Goal: Transaction & Acquisition: Book appointment/travel/reservation

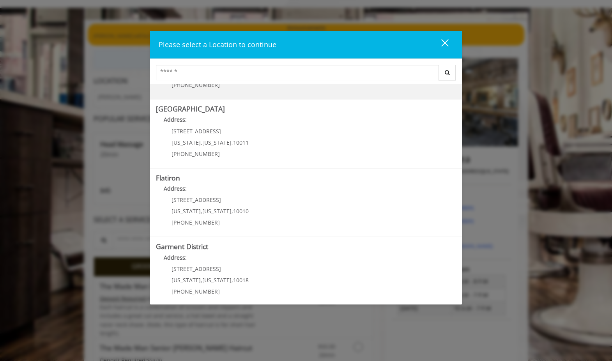
scroll to position [128, 0]
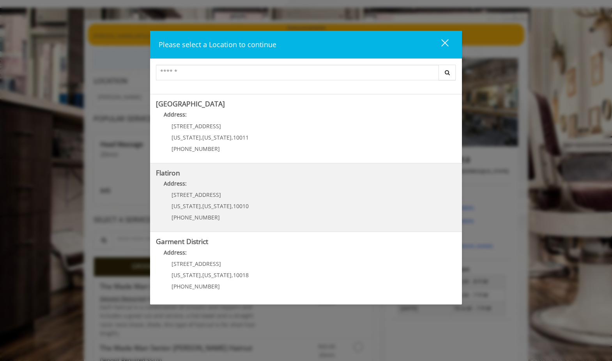
click at [365, 204] on "Flatiron Address: [STREET_ADDRESS][US_STATE][US_STATE] (917) 475-1765" at bounding box center [306, 197] width 300 height 57
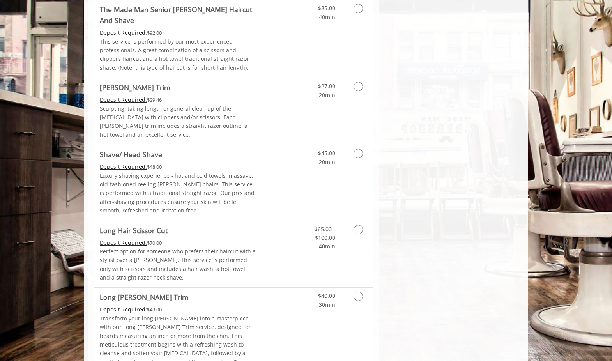
scroll to position [810, 0]
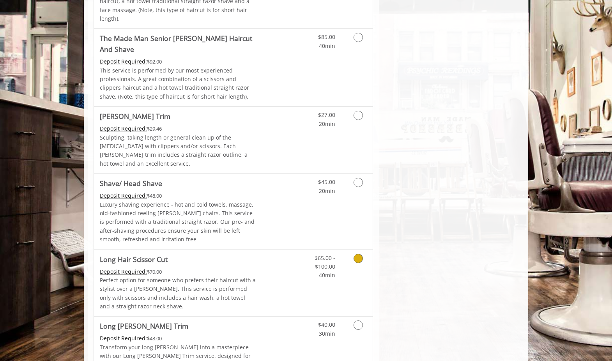
click at [354, 254] on icon "Grooming services" at bounding box center [358, 258] width 9 height 9
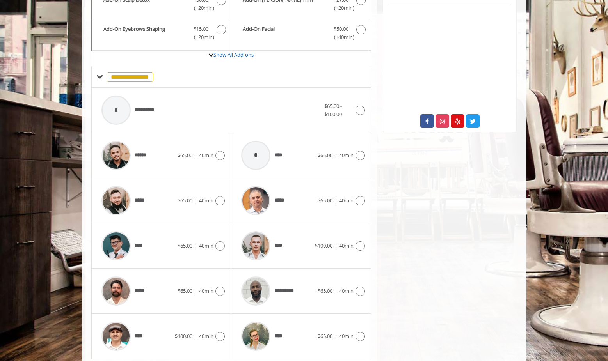
scroll to position [273, 0]
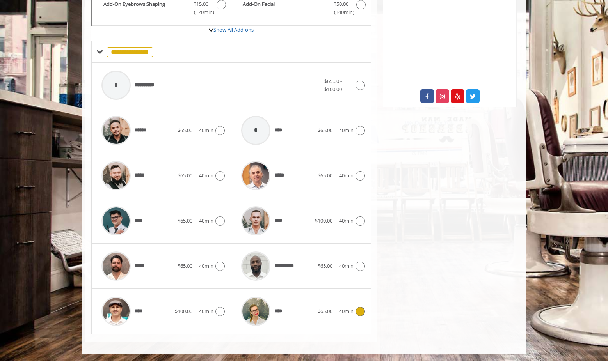
click at [360, 310] on icon at bounding box center [359, 311] width 9 height 9
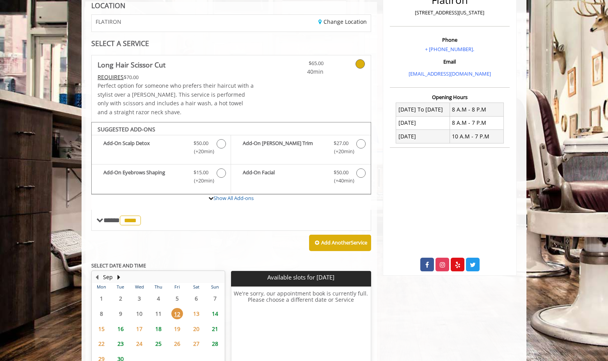
scroll to position [96, 0]
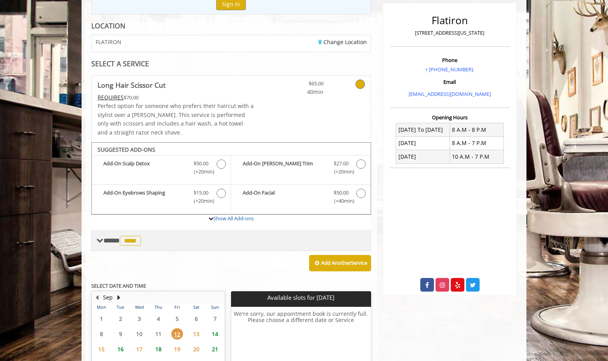
click at [115, 237] on span "**** **** ********" at bounding box center [122, 240] width 39 height 7
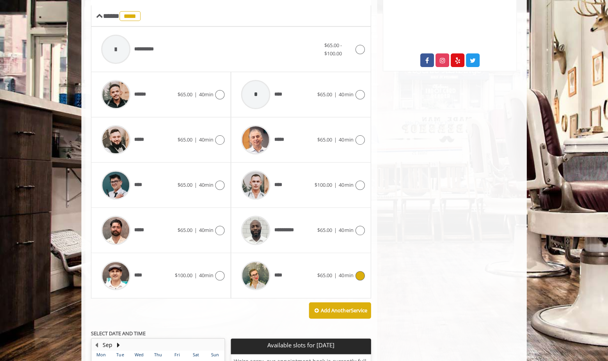
scroll to position [321, 0]
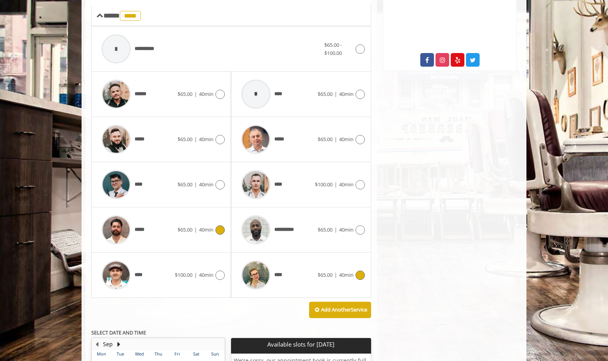
click at [218, 235] on div "***** $65.00 | 40min" at bounding box center [160, 229] width 127 height 37
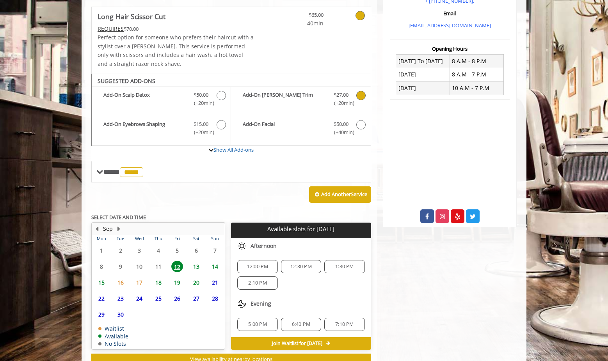
scroll to position [191, 0]
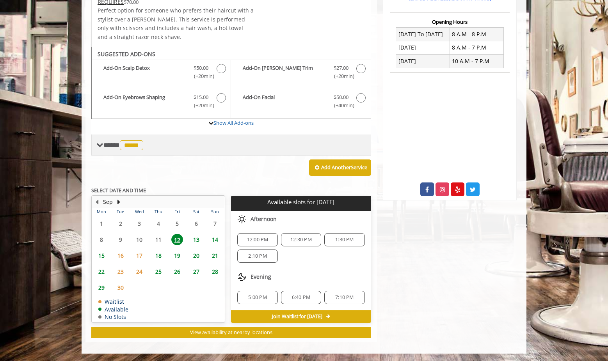
click at [137, 143] on span "*****" at bounding box center [131, 145] width 23 height 10
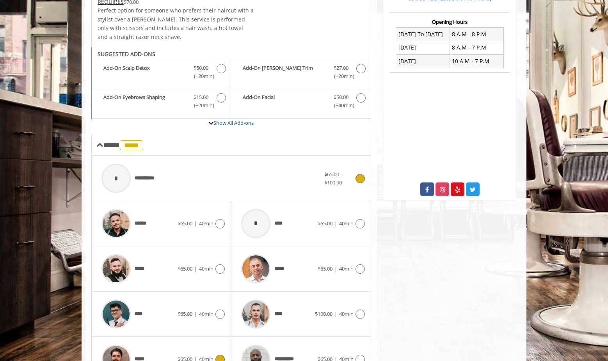
click at [267, 184] on div "**********" at bounding box center [210, 178] width 227 height 37
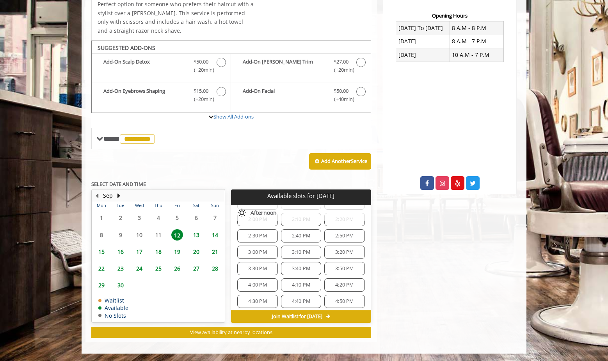
scroll to position [109, 0]
click at [261, 265] on span "3:00 PM" at bounding box center [257, 264] width 18 height 6
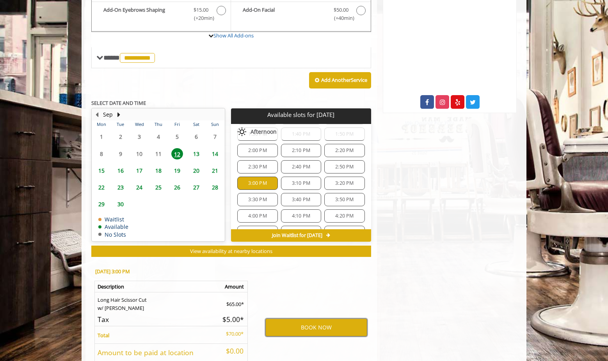
scroll to position [271, 0]
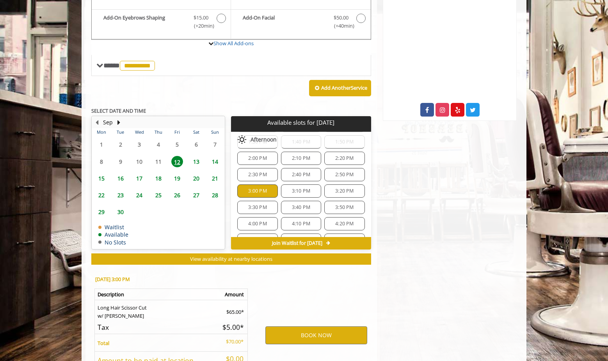
click at [293, 192] on span "3:10 PM" at bounding box center [301, 191] width 18 height 6
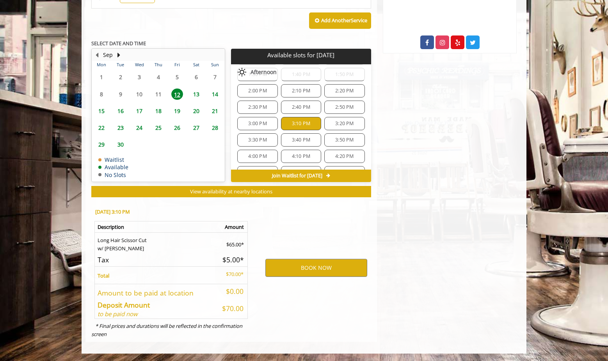
click at [263, 121] on span "3:00 PM" at bounding box center [257, 124] width 18 height 6
click at [263, 105] on span "2:30 PM" at bounding box center [257, 107] width 18 height 6
click at [335, 104] on span "2:50 PM" at bounding box center [344, 107] width 18 height 6
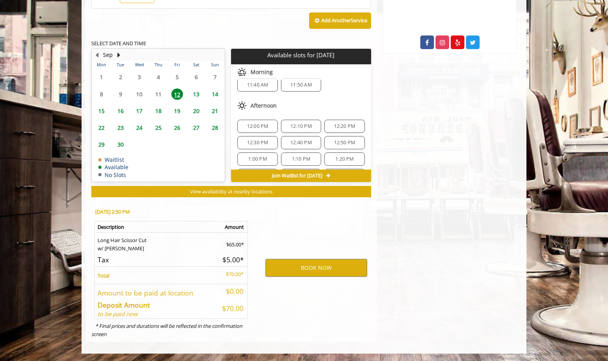
scroll to position [0, 0]
click at [343, 148] on span "12:50 PM" at bounding box center [344, 150] width 21 height 6
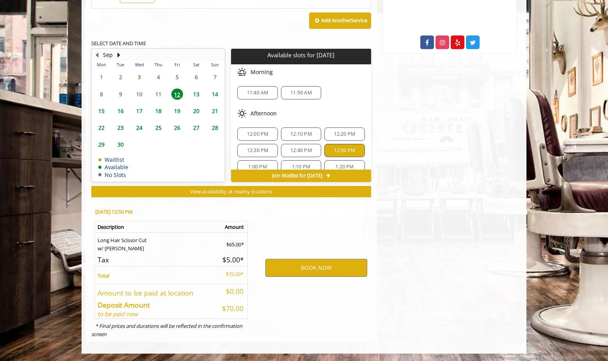
click at [311, 144] on div "12:40 PM" at bounding box center [301, 150] width 40 height 13
click at [303, 135] on span "12:10 PM" at bounding box center [300, 134] width 21 height 6
click at [268, 140] on div "12:00 PM" at bounding box center [257, 134] width 40 height 13
click at [260, 162] on div "1:00 PM" at bounding box center [257, 166] width 40 height 13
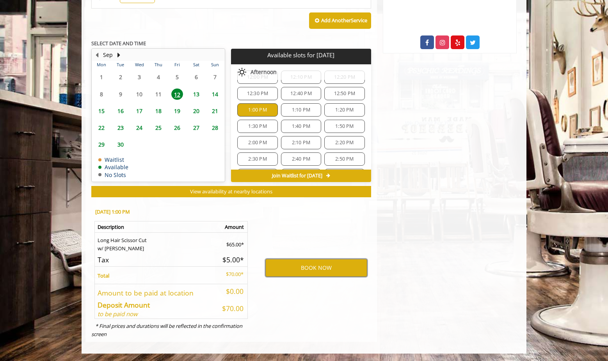
scroll to position [111, 0]
click at [262, 147] on div "12:00 PM 12:10 PM 12:20 PM 12:30 PM 12:40 PM 12:50 PM 1:00 PM 1:10 PM 1:20 PM 1…" at bounding box center [301, 97] width 140 height 173
click at [254, 131] on div "3:30 PM" at bounding box center [257, 137] width 40 height 13
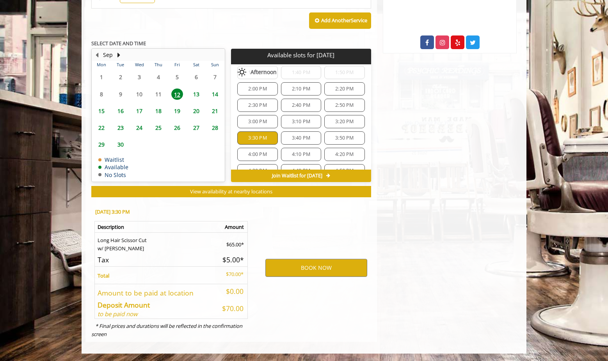
click at [252, 116] on div "3:00 PM" at bounding box center [257, 121] width 40 height 13
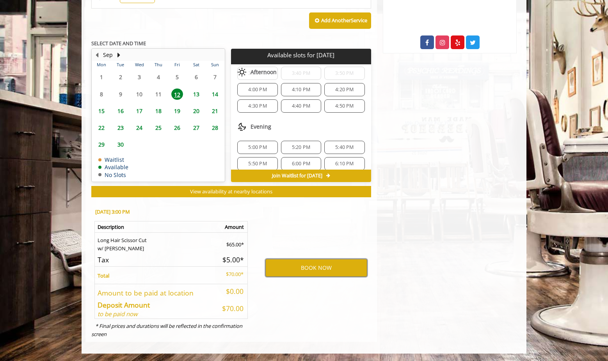
scroll to position [185, 0]
click at [255, 94] on span "4:30 PM" at bounding box center [257, 97] width 18 height 6
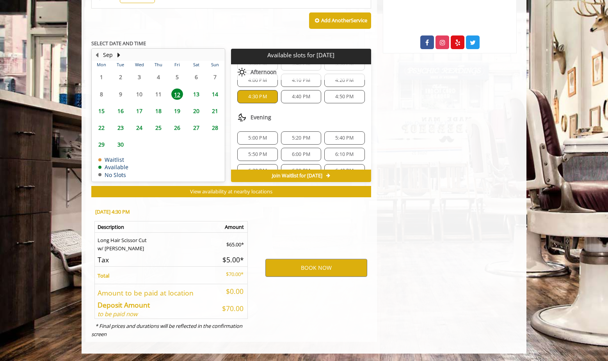
click at [258, 142] on div "5:00 PM" at bounding box center [257, 137] width 40 height 13
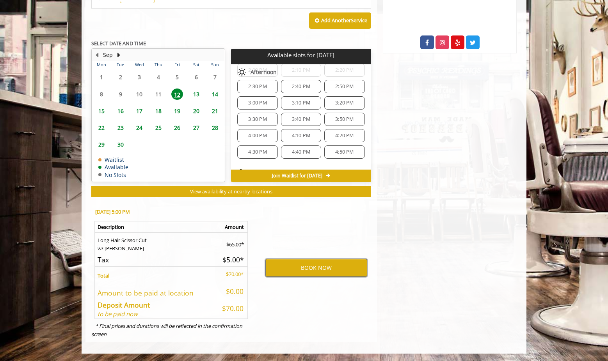
scroll to position [102, 0]
click at [268, 131] on span "3:00 PM" at bounding box center [257, 130] width 33 height 6
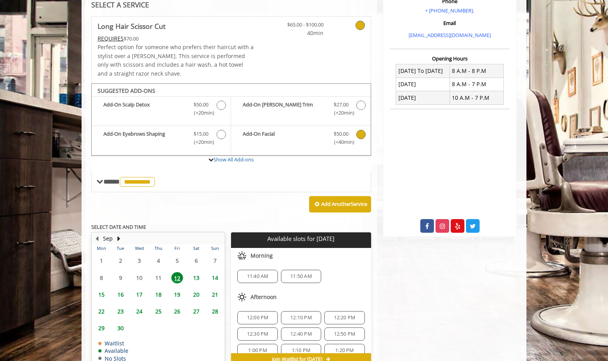
scroll to position [152, 0]
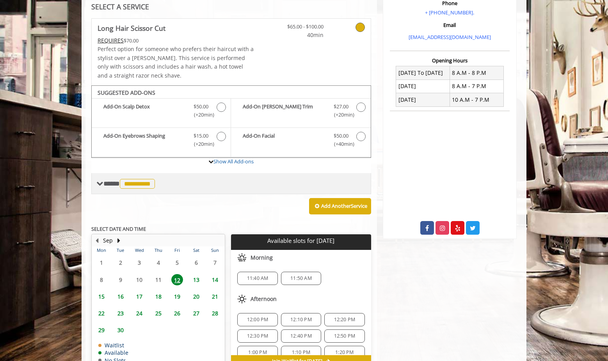
click at [99, 180] on span at bounding box center [99, 183] width 7 height 7
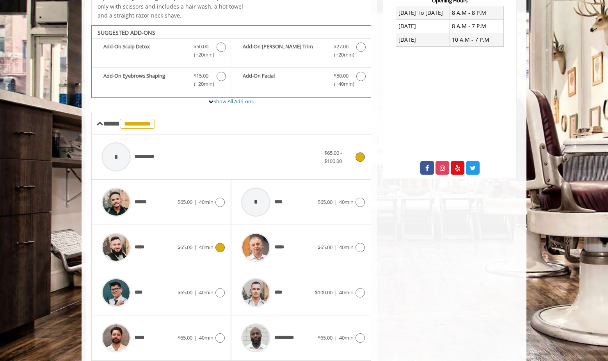
scroll to position [224, 0]
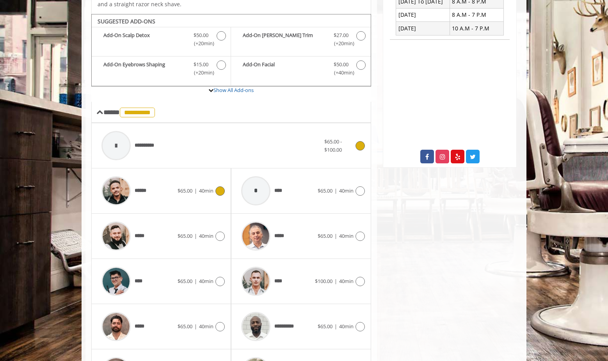
click at [221, 191] on icon at bounding box center [219, 190] width 9 height 9
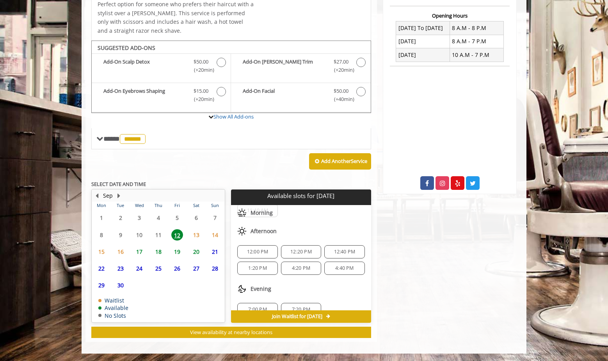
scroll to position [35, 0]
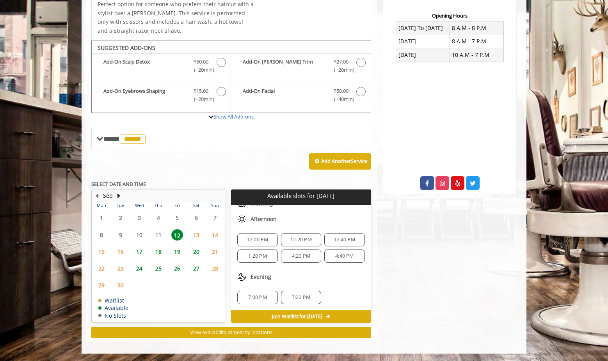
click at [296, 256] on span "4:20 PM" at bounding box center [301, 256] width 18 height 6
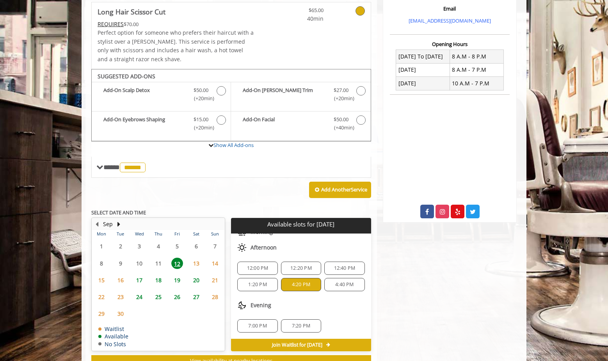
scroll to position [170, 0]
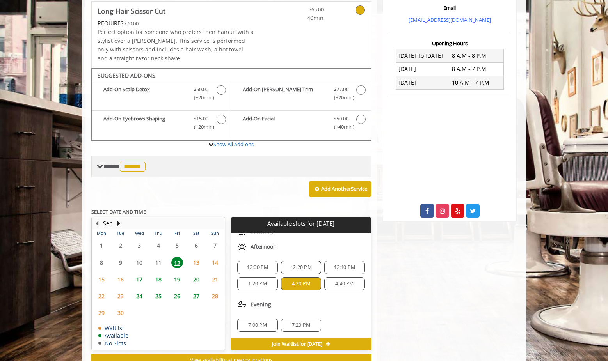
click at [113, 166] on span "**** ****** ********" at bounding box center [125, 166] width 44 height 7
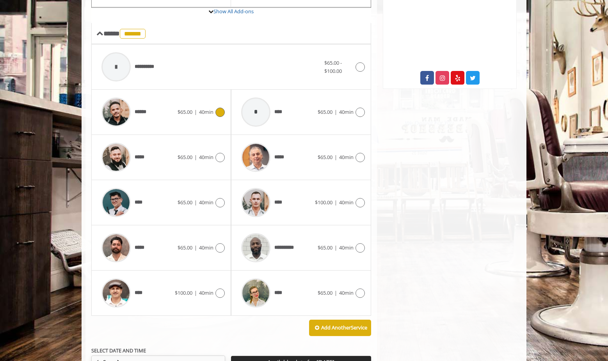
scroll to position [380, 0]
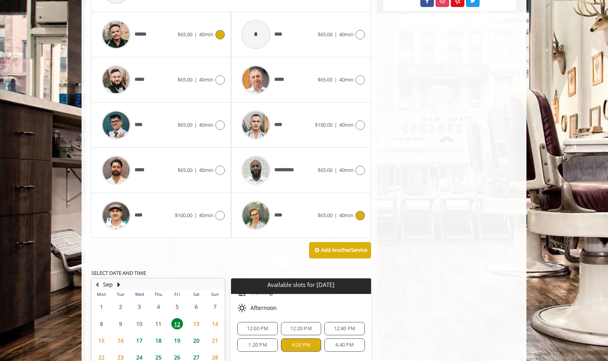
click at [270, 216] on img at bounding box center [255, 215] width 29 height 29
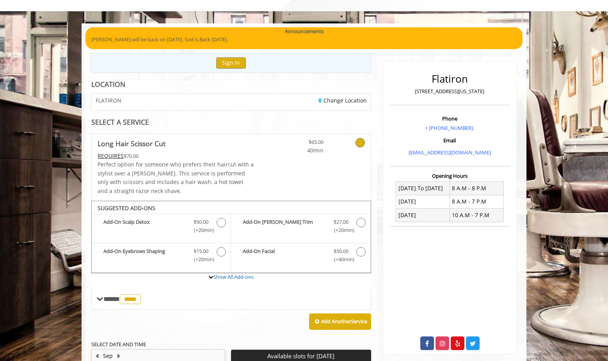
scroll to position [108, 0]
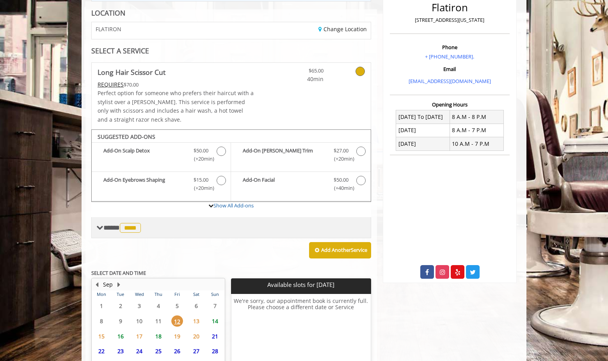
click at [124, 231] on span "****" at bounding box center [130, 228] width 21 height 10
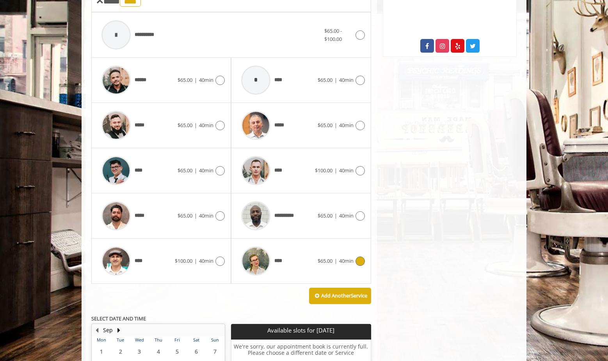
scroll to position [445, 0]
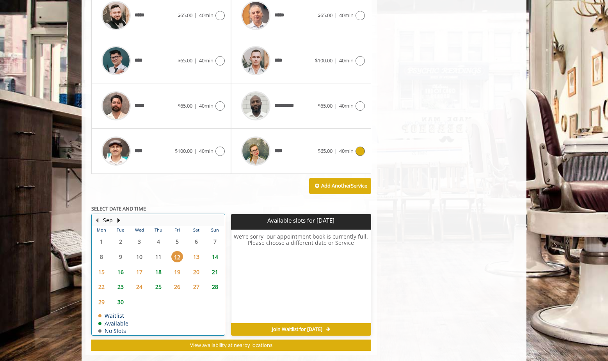
click at [161, 256] on table "Mon Tue Wed Thu Fri Sat Sun 1 2 3 4 5 6 7 8 9 10 11 12 13 14 15 16 17 18 19 20 …" at bounding box center [158, 280] width 132 height 109
click at [199, 256] on span "13" at bounding box center [196, 256] width 12 height 11
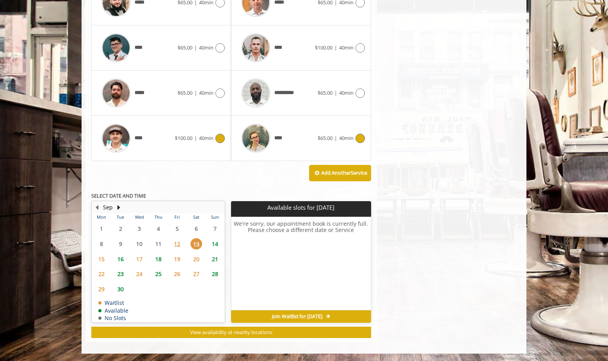
click at [221, 134] on icon at bounding box center [219, 138] width 9 height 9
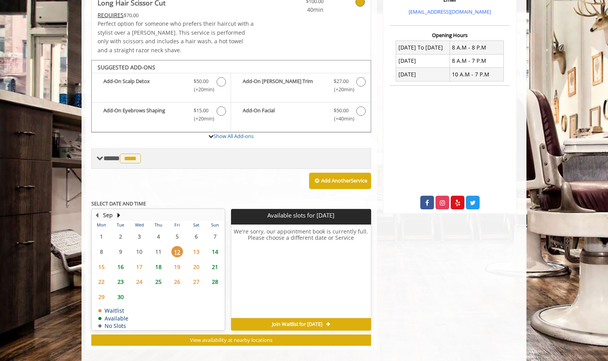
click at [127, 224] on div "**********" at bounding box center [231, 169] width 280 height 353
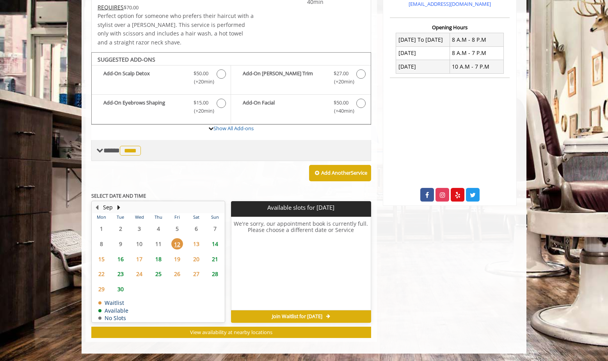
click at [133, 140] on div "**** **** ********" at bounding box center [231, 150] width 280 height 21
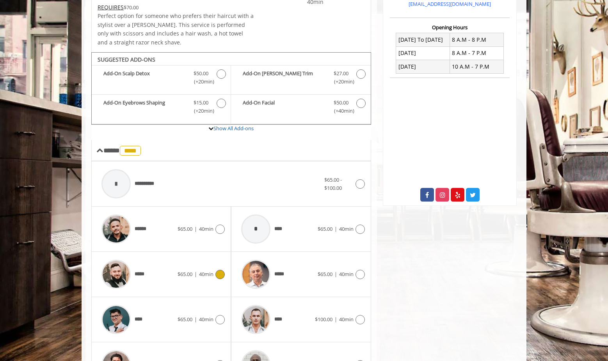
click at [206, 276] on span "40min" at bounding box center [206, 274] width 14 height 7
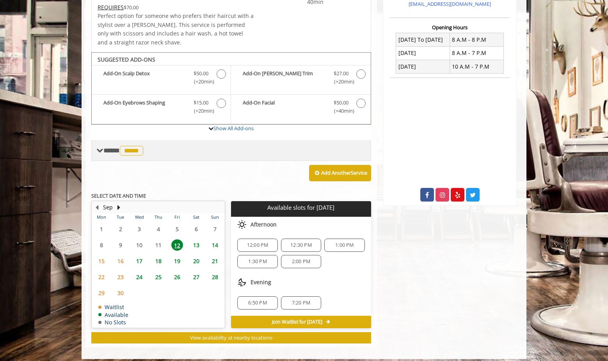
scroll to position [191, 0]
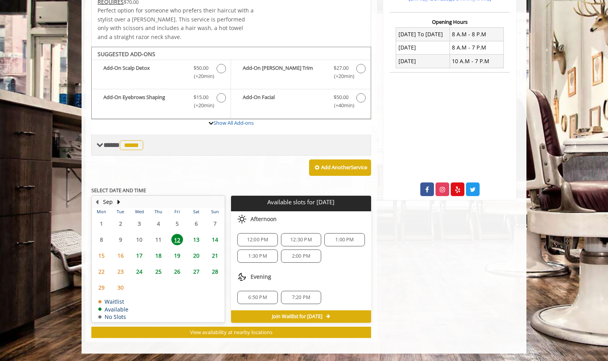
click at [131, 158] on div "Add Another Service" at bounding box center [231, 168] width 280 height 24
click at [132, 147] on span "*****" at bounding box center [131, 145] width 23 height 10
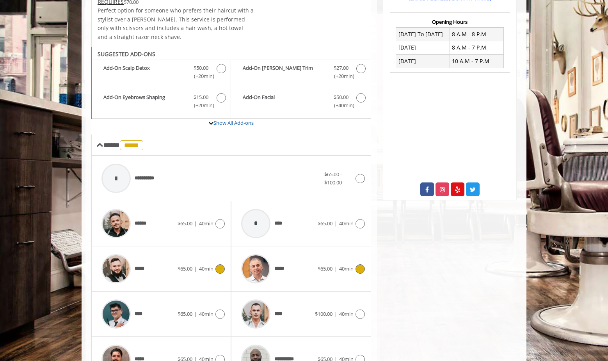
click at [309, 266] on div "*****" at bounding box center [277, 268] width 80 height 37
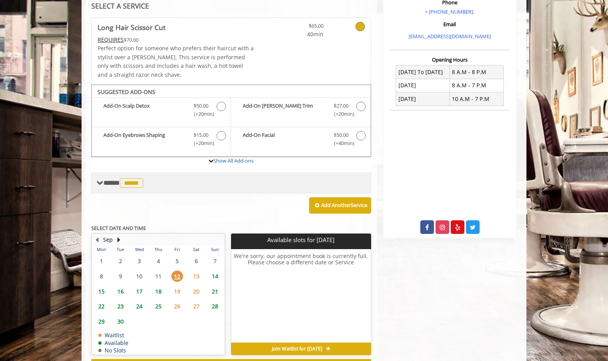
click at [139, 223] on div "**********" at bounding box center [231, 194] width 280 height 353
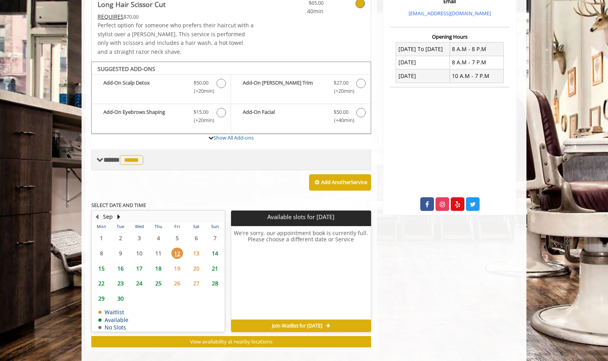
scroll to position [186, 0]
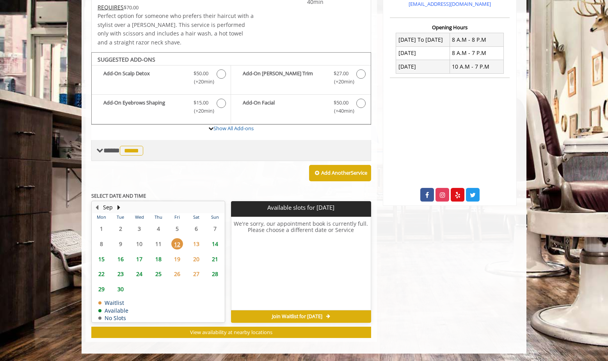
click at [105, 148] on span "**** ***** ********" at bounding box center [124, 150] width 42 height 7
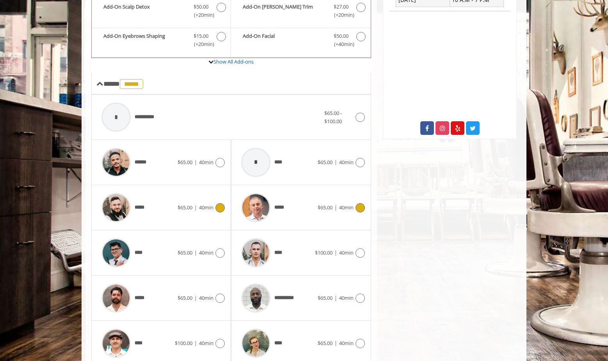
scroll to position [304, 0]
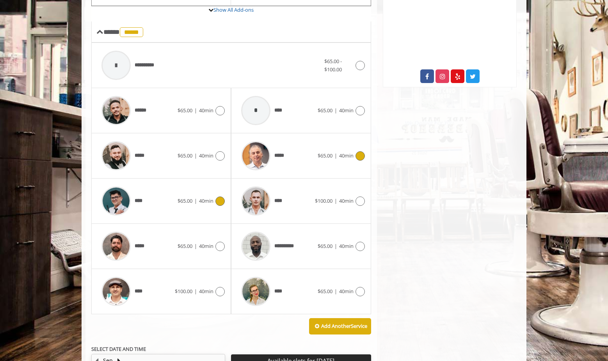
click at [169, 200] on div "****" at bounding box center [137, 201] width 80 height 37
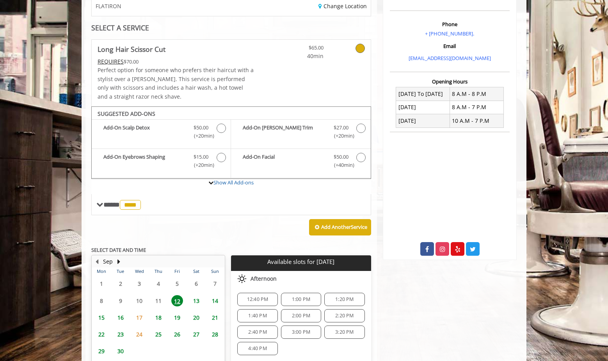
scroll to position [0, 0]
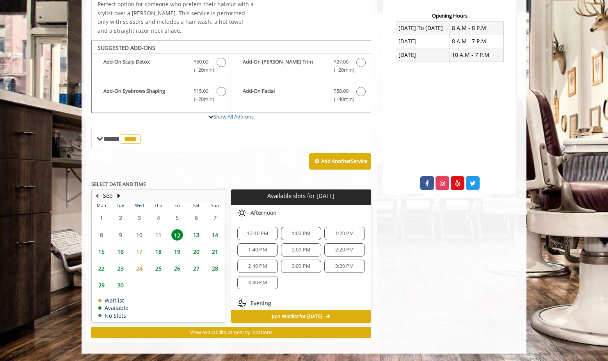
click at [296, 267] on span "3:00 PM" at bounding box center [301, 266] width 18 height 6
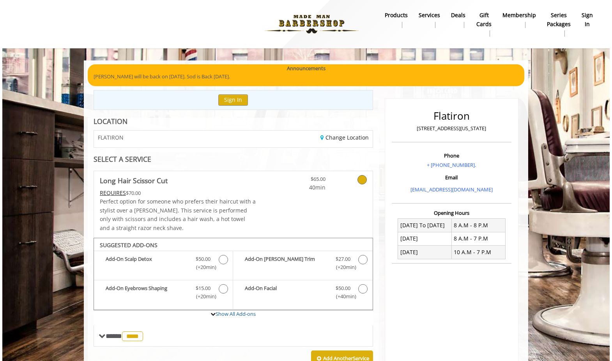
scroll to position [41, 0]
